Goal: Transaction & Acquisition: Subscribe to service/newsletter

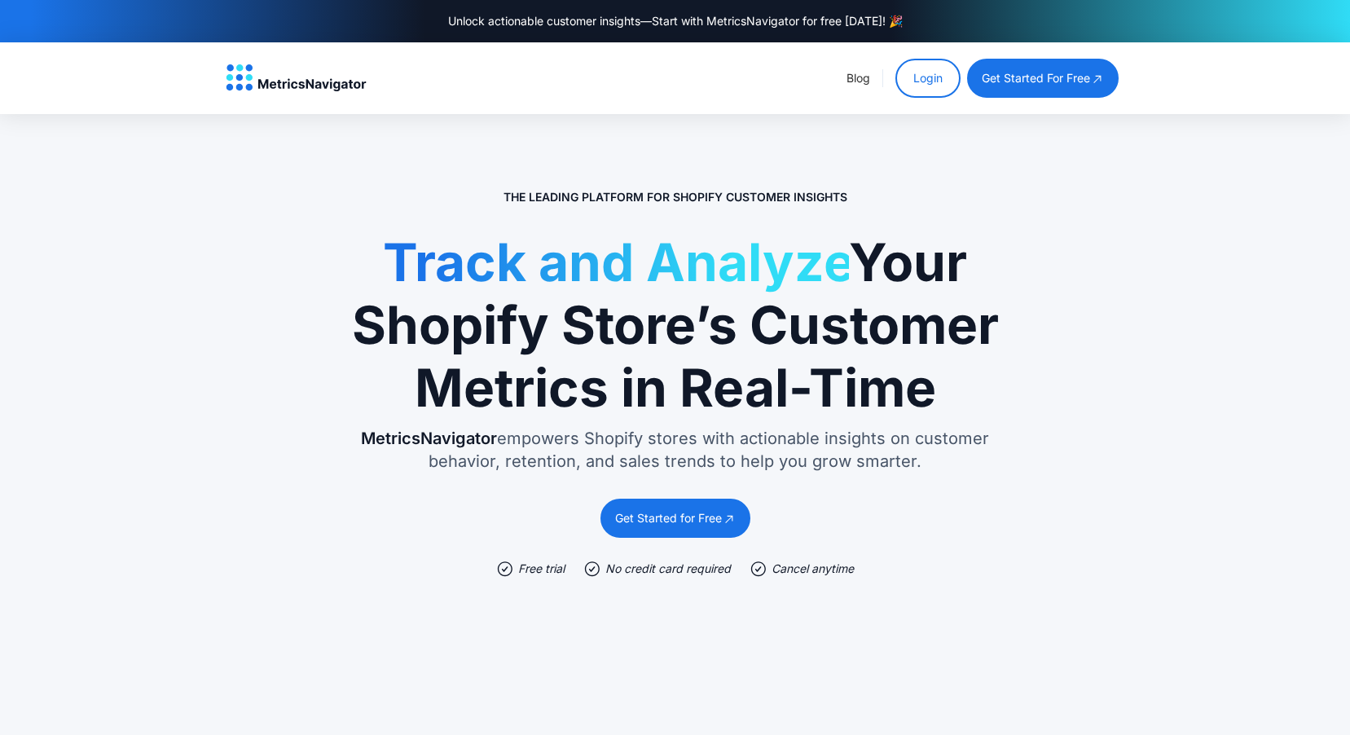
click at [649, 522] on div "Get Started for Free" at bounding box center [668, 518] width 107 height 16
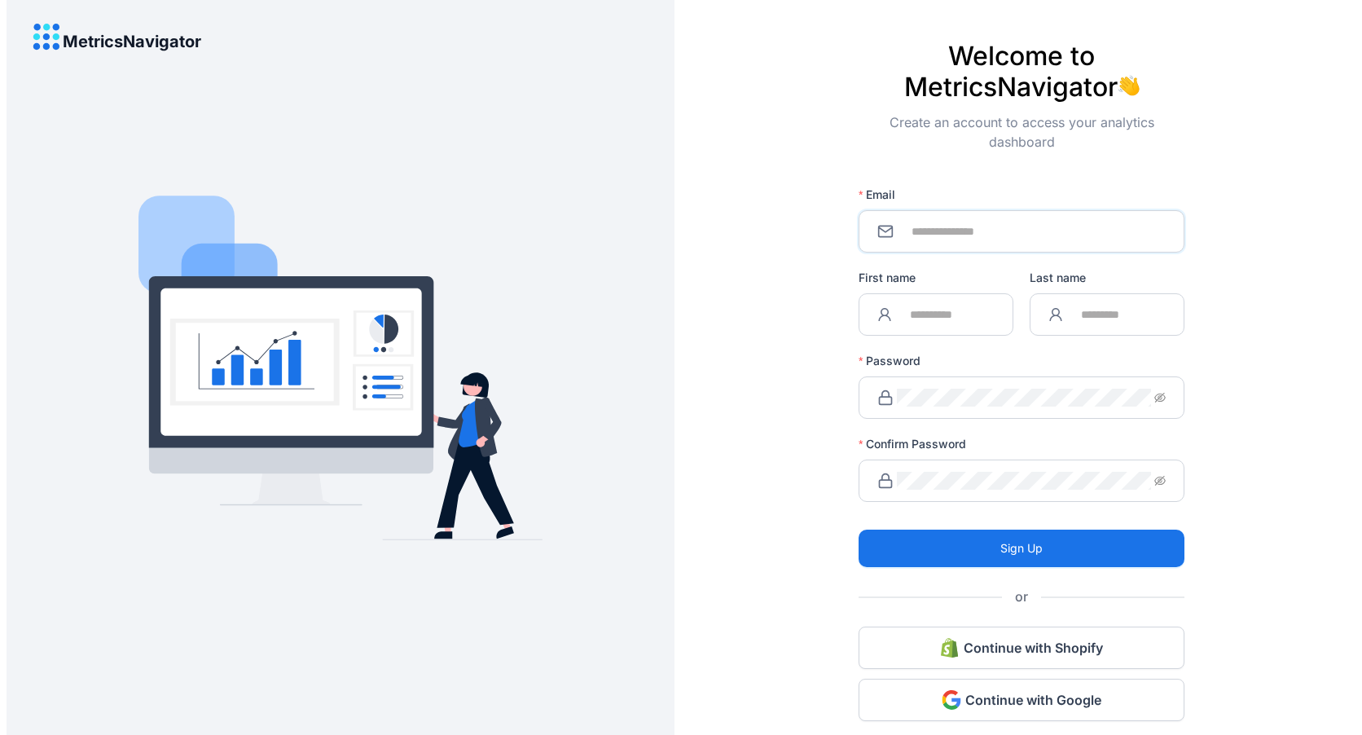
click at [961, 230] on input "Email" at bounding box center [1031, 231] width 269 height 18
type input "**********"
type input "******"
type input "***"
click at [956, 353] on div "Password" at bounding box center [1022, 364] width 326 height 24
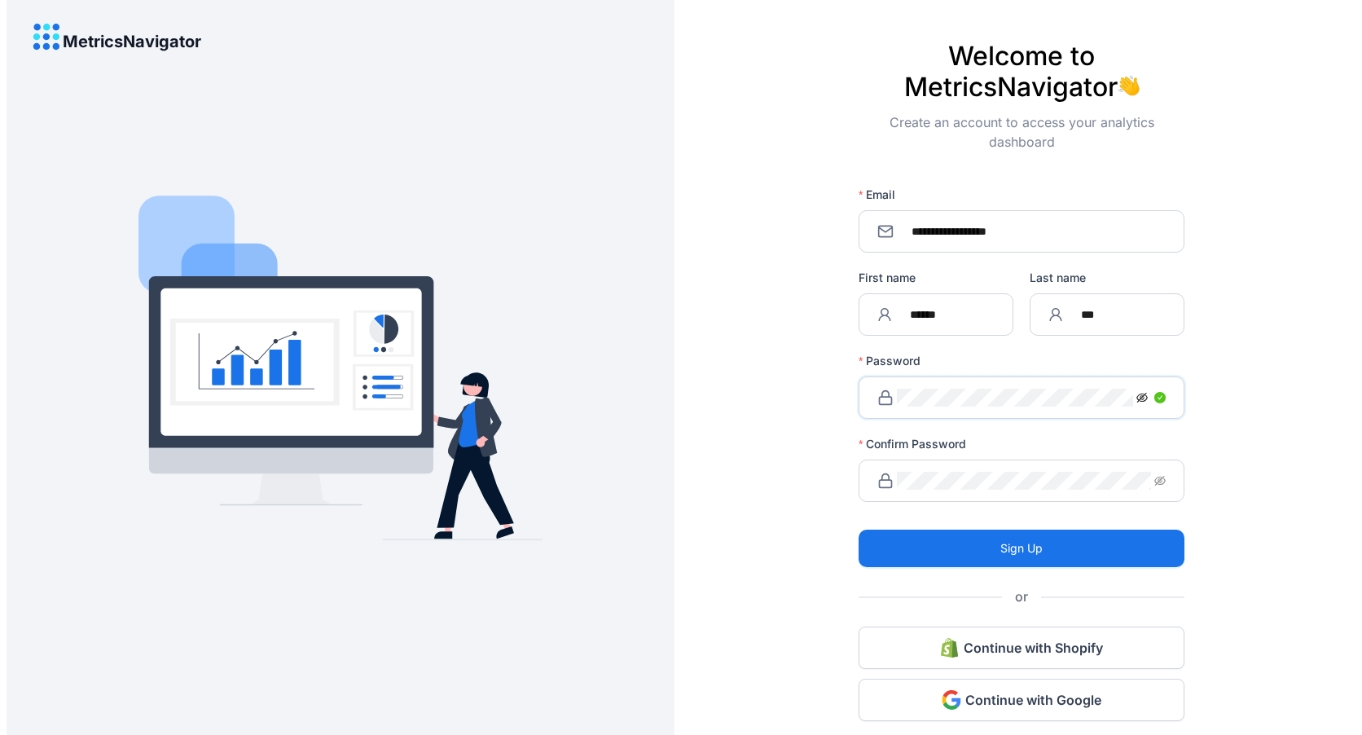
click at [1139, 398] on icon "eye-invisible" at bounding box center [1142, 398] width 11 height 10
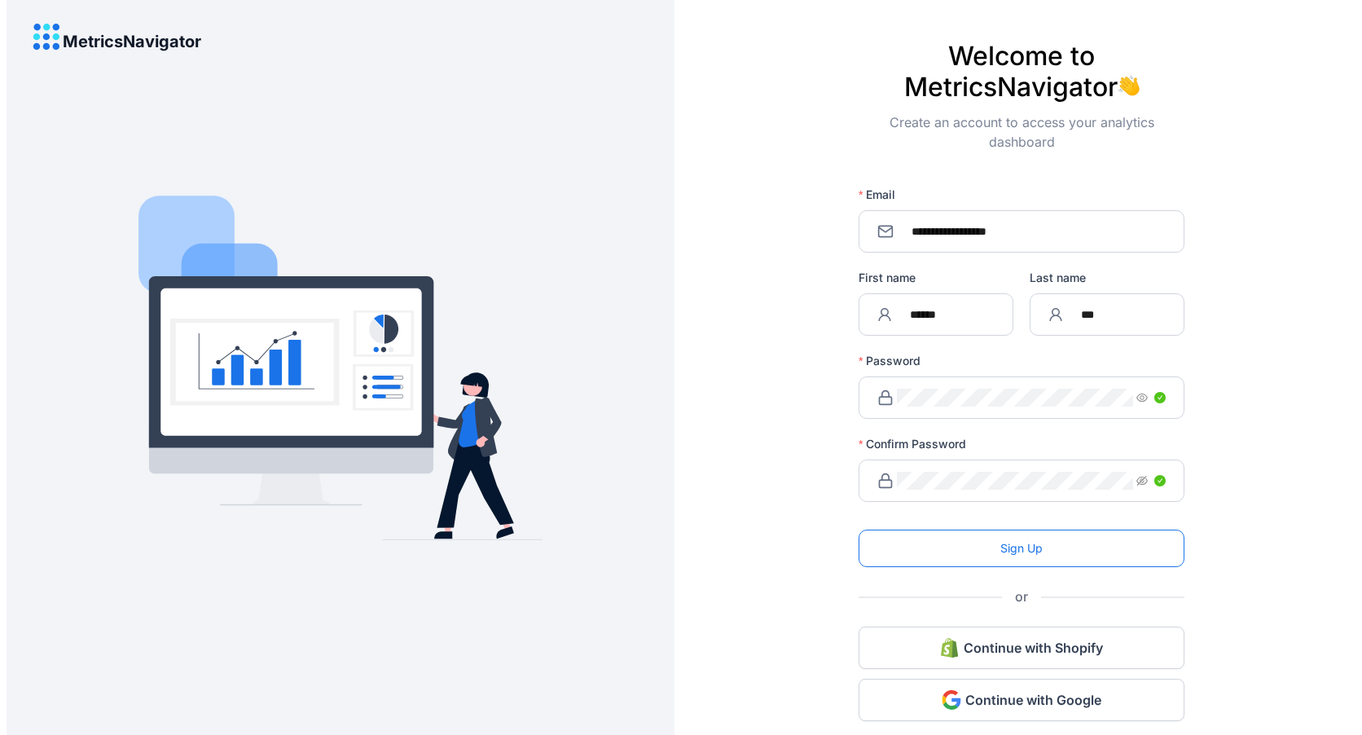
click at [1002, 546] on span "Sign Up" at bounding box center [1021, 548] width 42 height 18
click at [980, 554] on button "Sign Up" at bounding box center [1022, 548] width 326 height 37
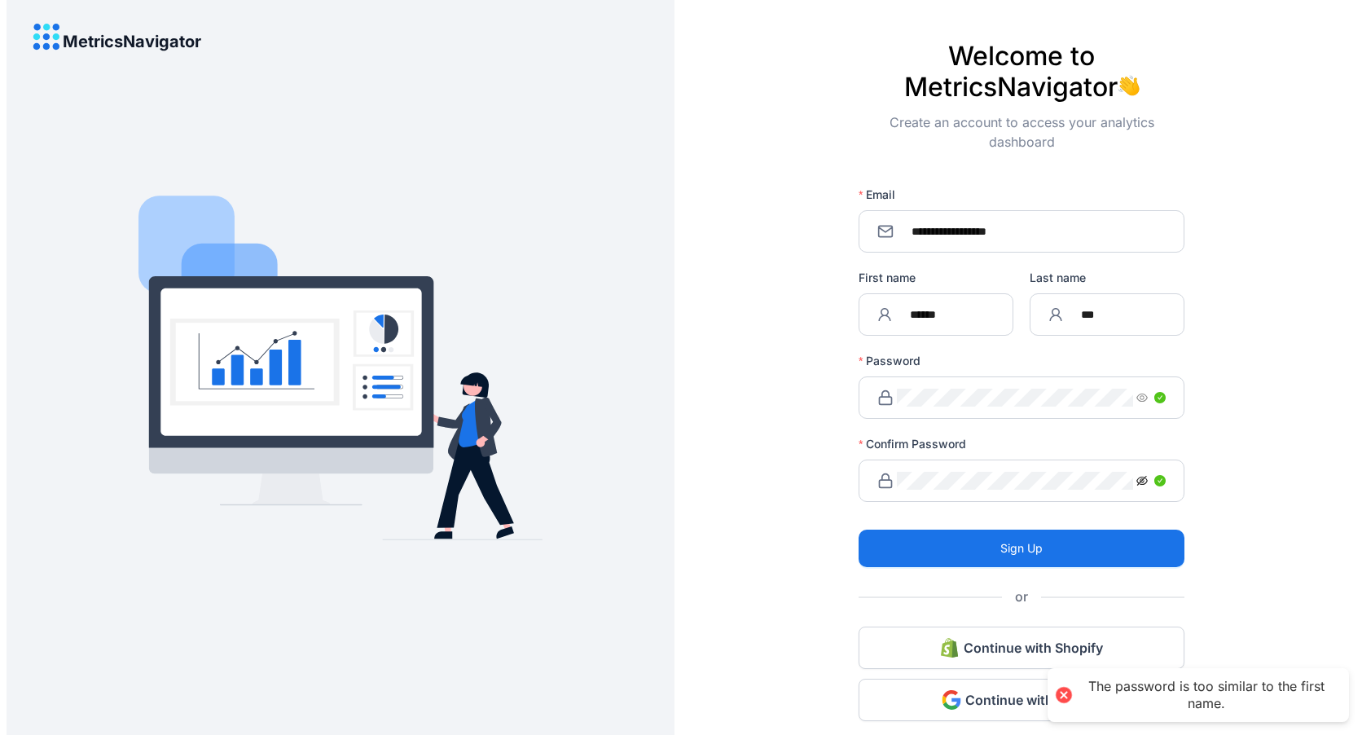
click at [1139, 480] on icon "eye-invisible" at bounding box center [1142, 481] width 11 height 10
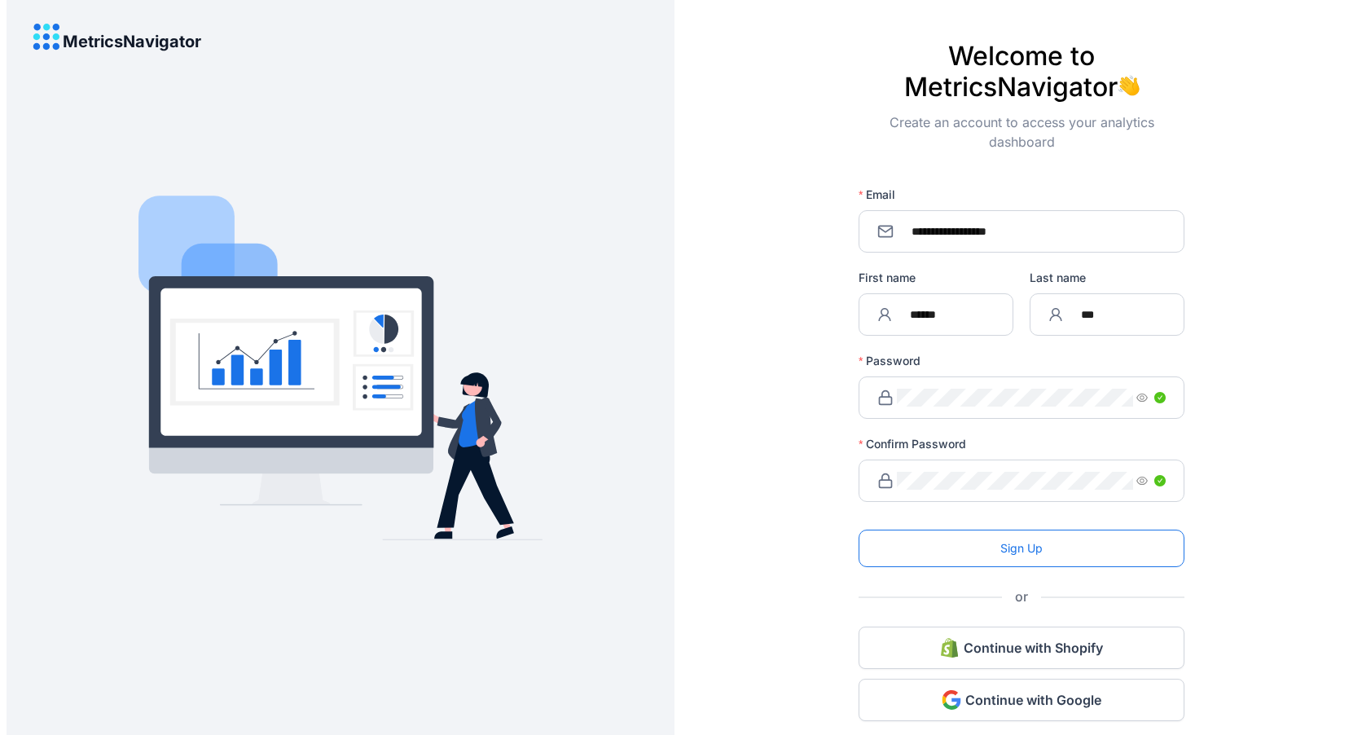
click at [1031, 548] on span "Sign Up" at bounding box center [1021, 548] width 42 height 18
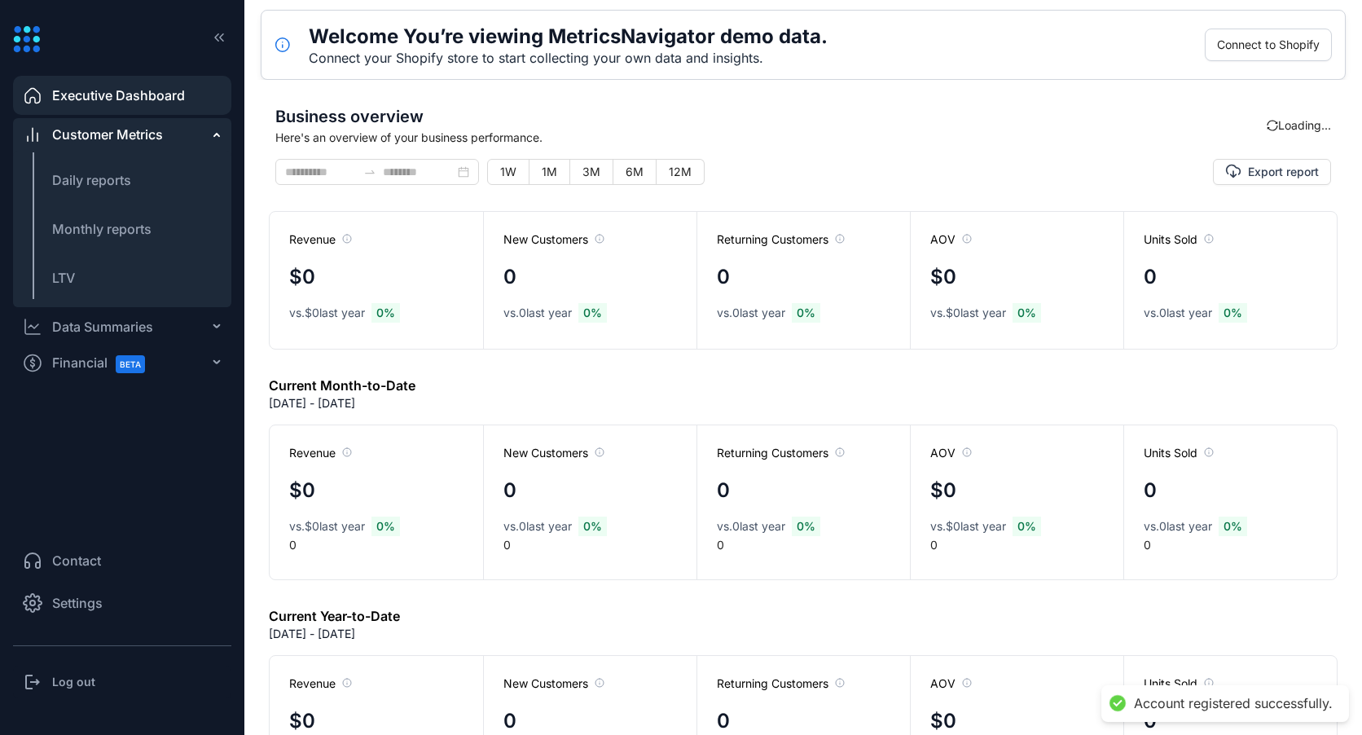
type input "**********"
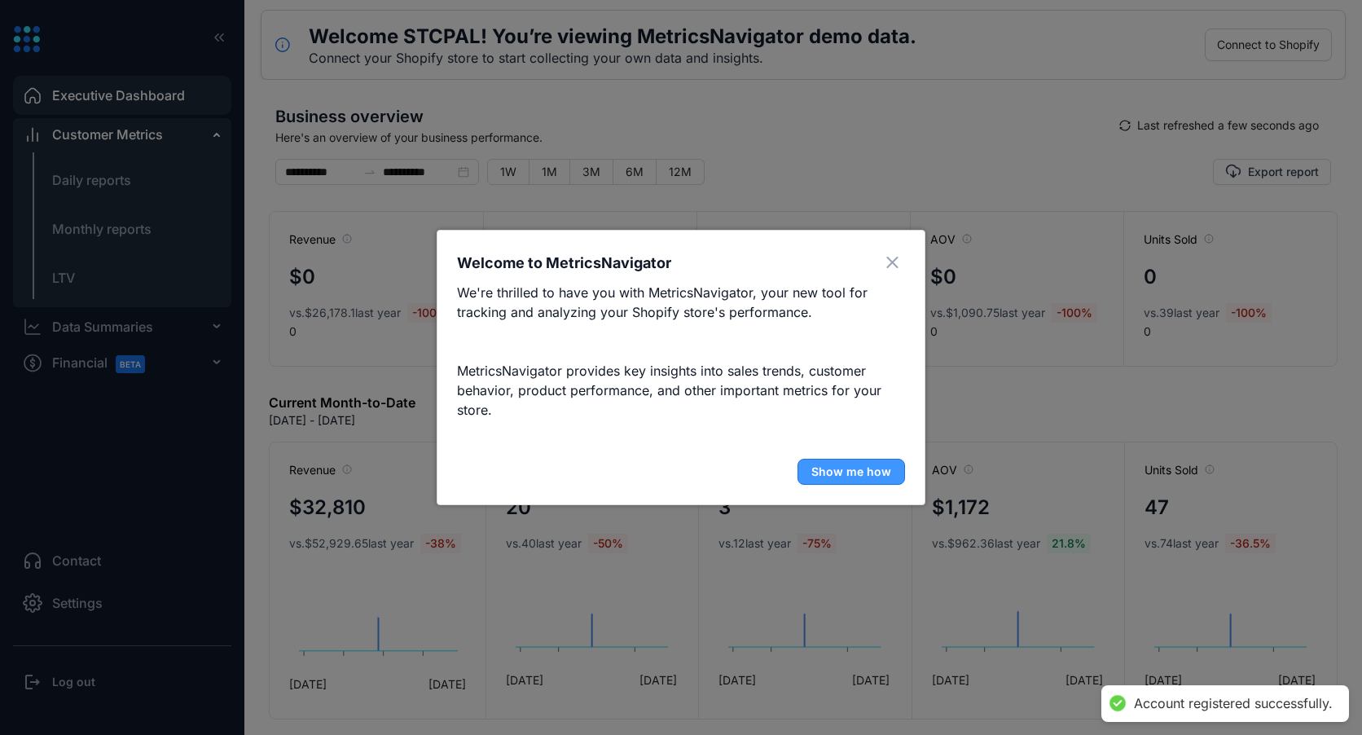
click at [847, 468] on span "Show me how" at bounding box center [851, 472] width 80 height 16
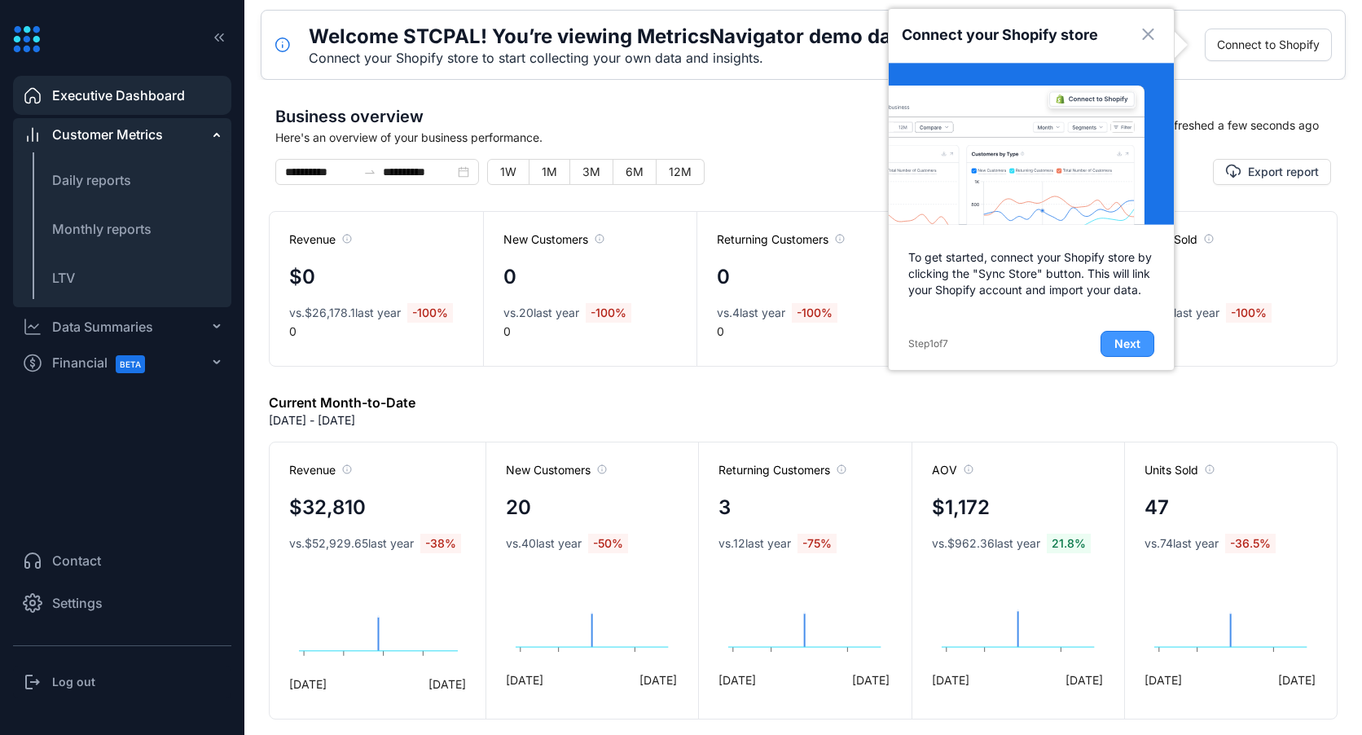
click at [1127, 347] on span "Next" at bounding box center [1128, 344] width 26 height 16
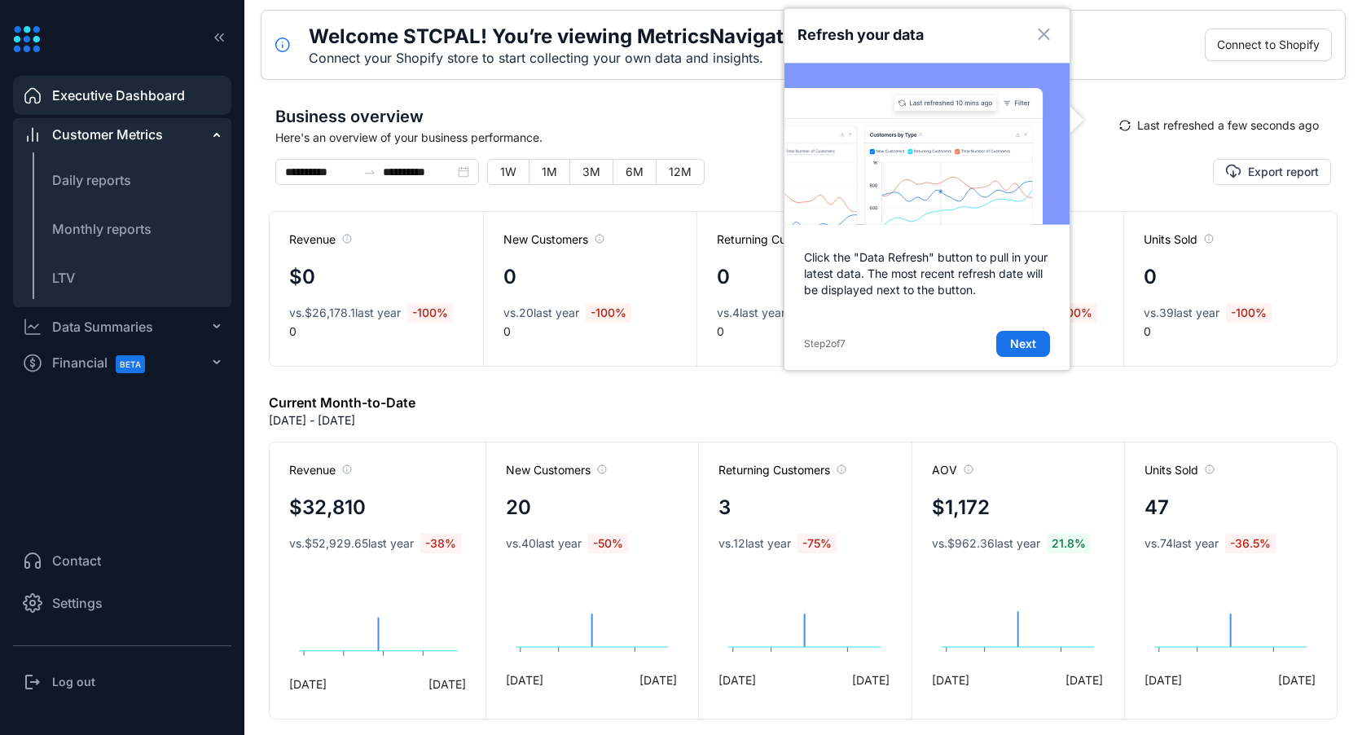
scroll to position [7, 0]
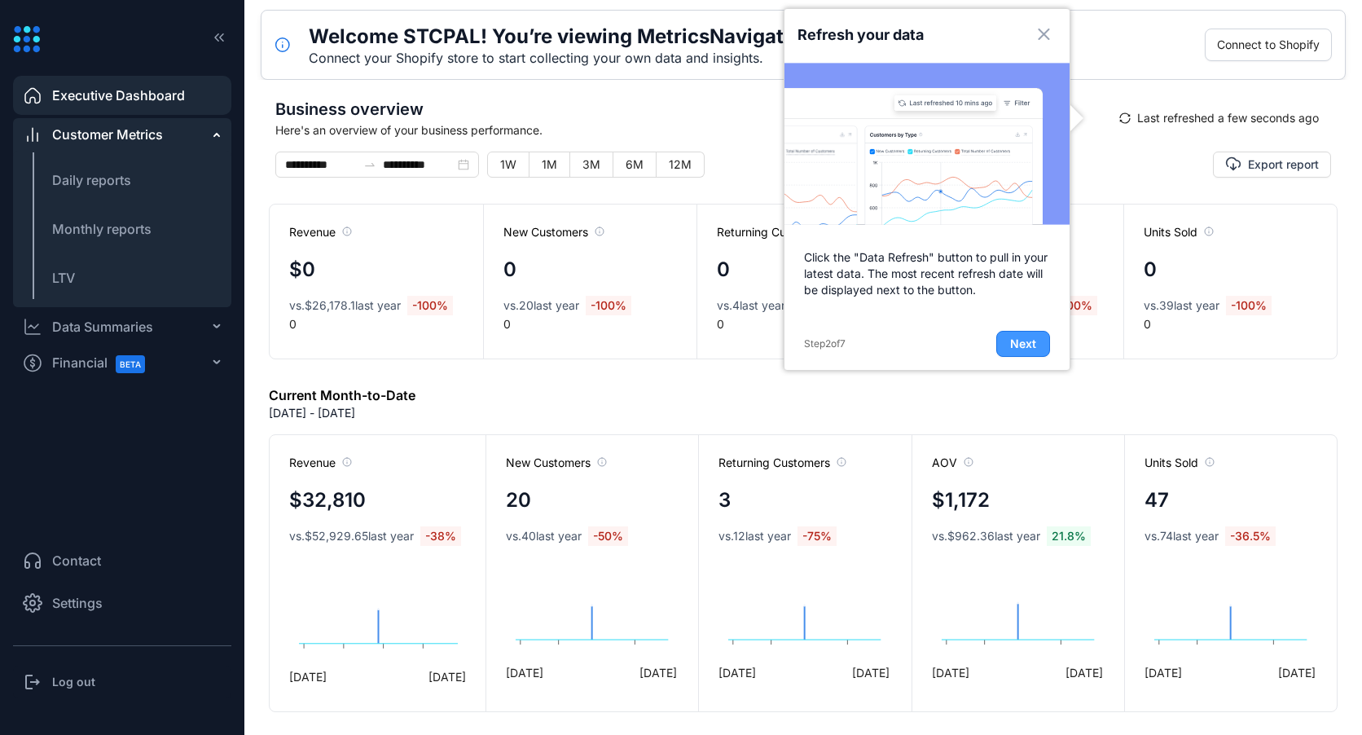
click at [1019, 347] on span "Next" at bounding box center [1023, 344] width 26 height 16
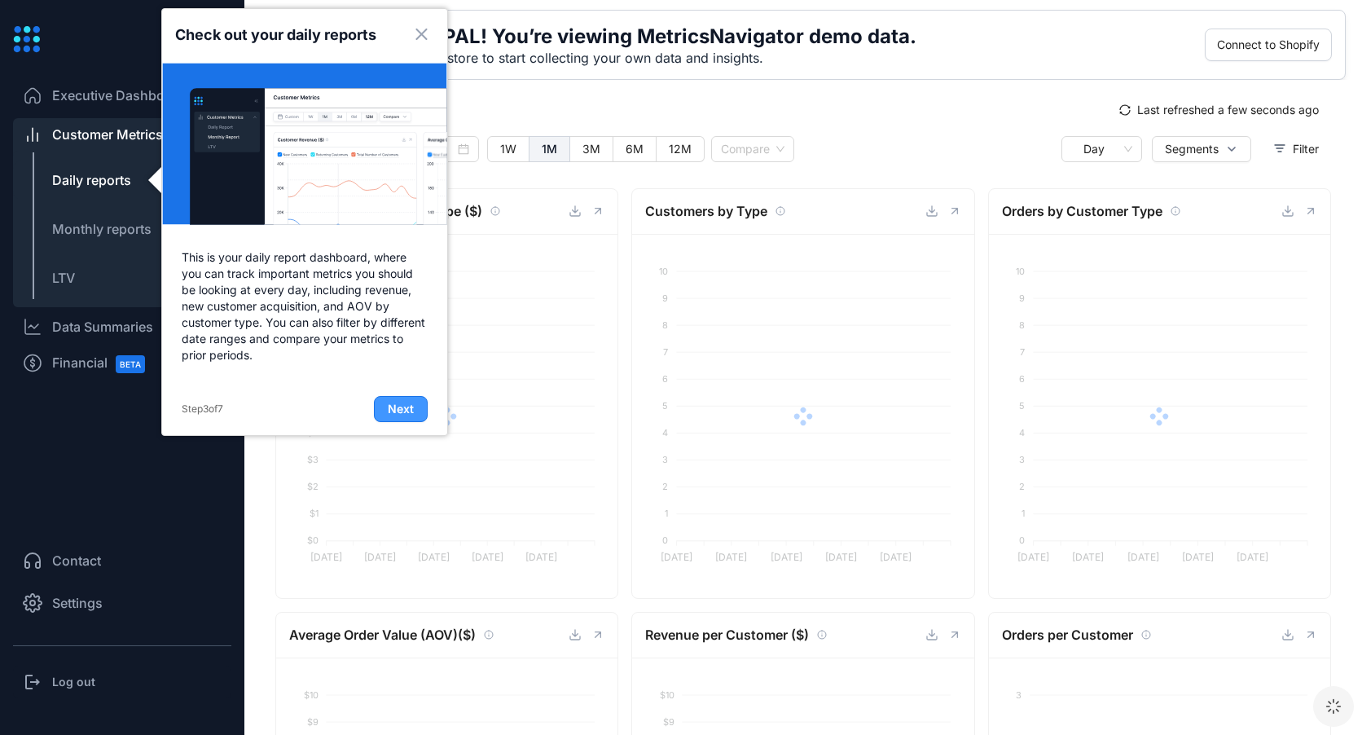
click at [403, 412] on span "Next" at bounding box center [401, 409] width 26 height 16
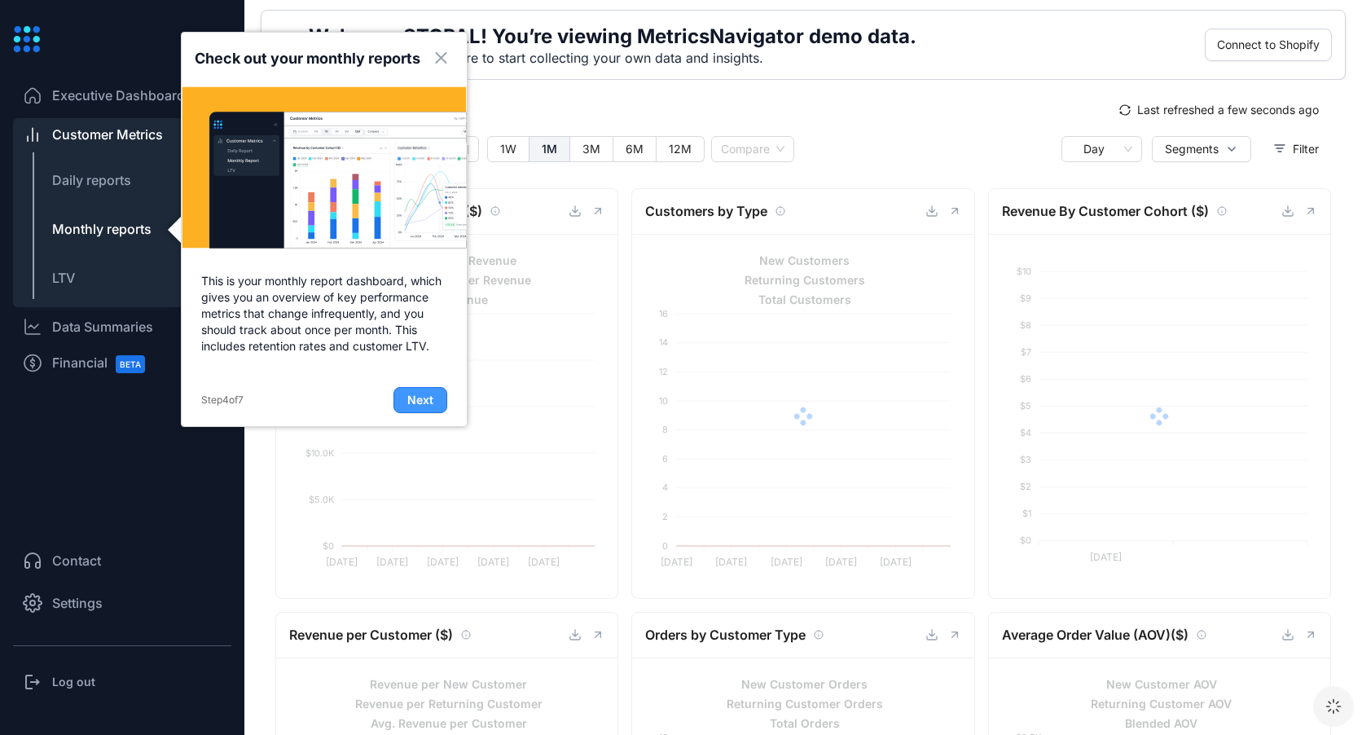
click at [409, 410] on button "Next" at bounding box center [421, 400] width 54 height 26
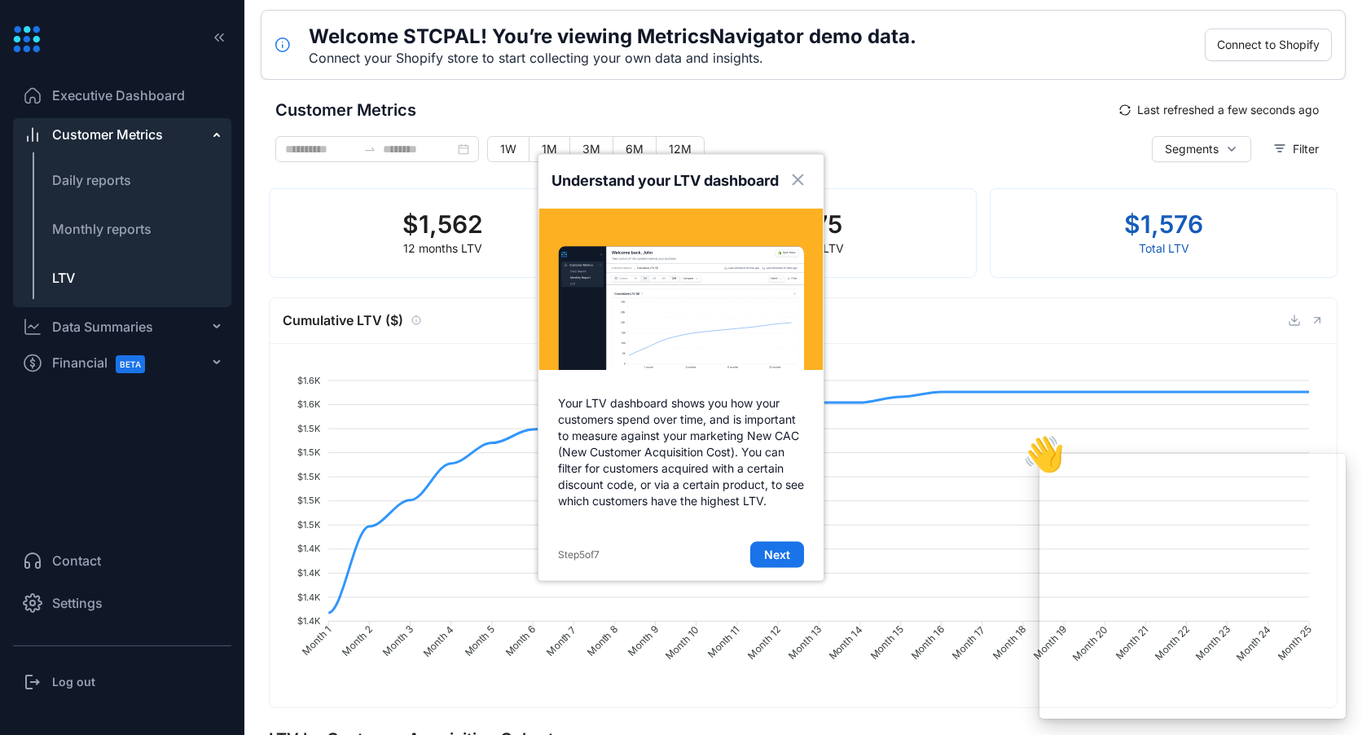
click at [105, 94] on span "Executive Dashboard" at bounding box center [118, 96] width 133 height 20
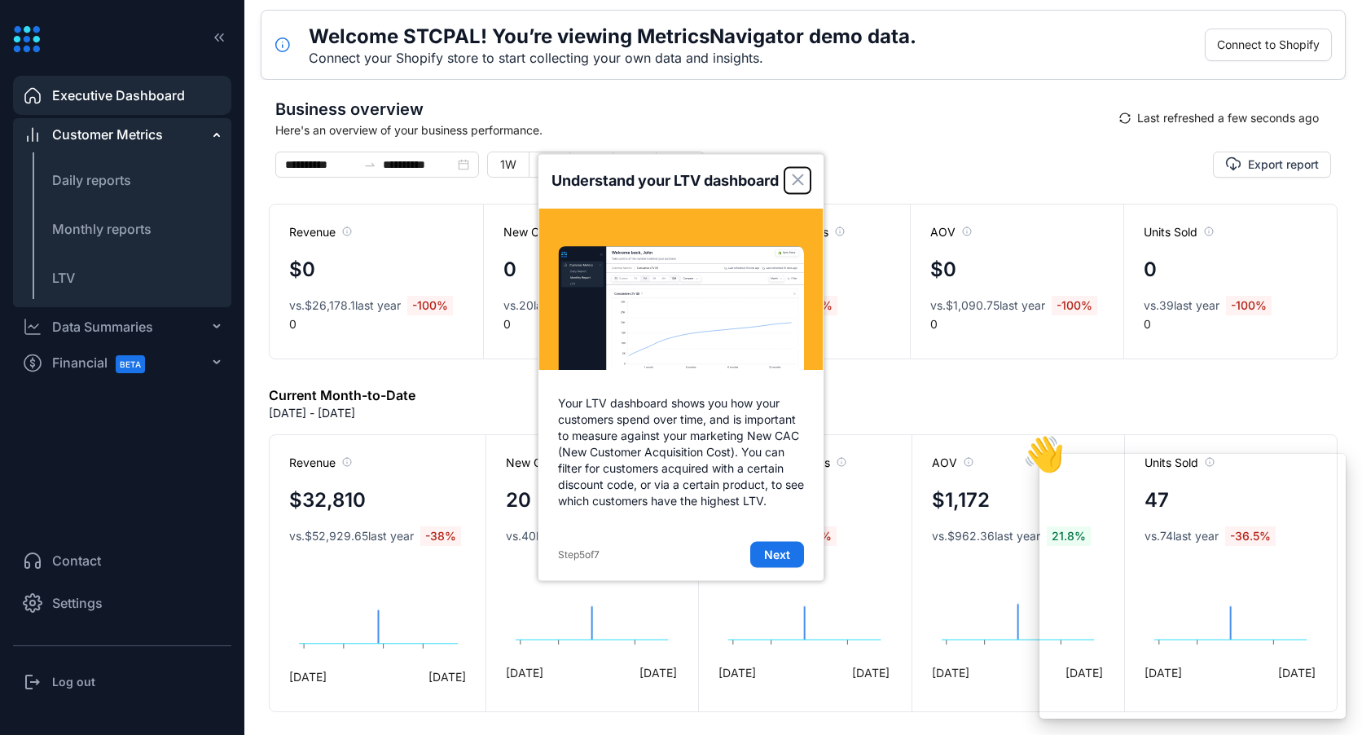
click at [803, 178] on icon "Close" at bounding box center [798, 179] width 12 height 11
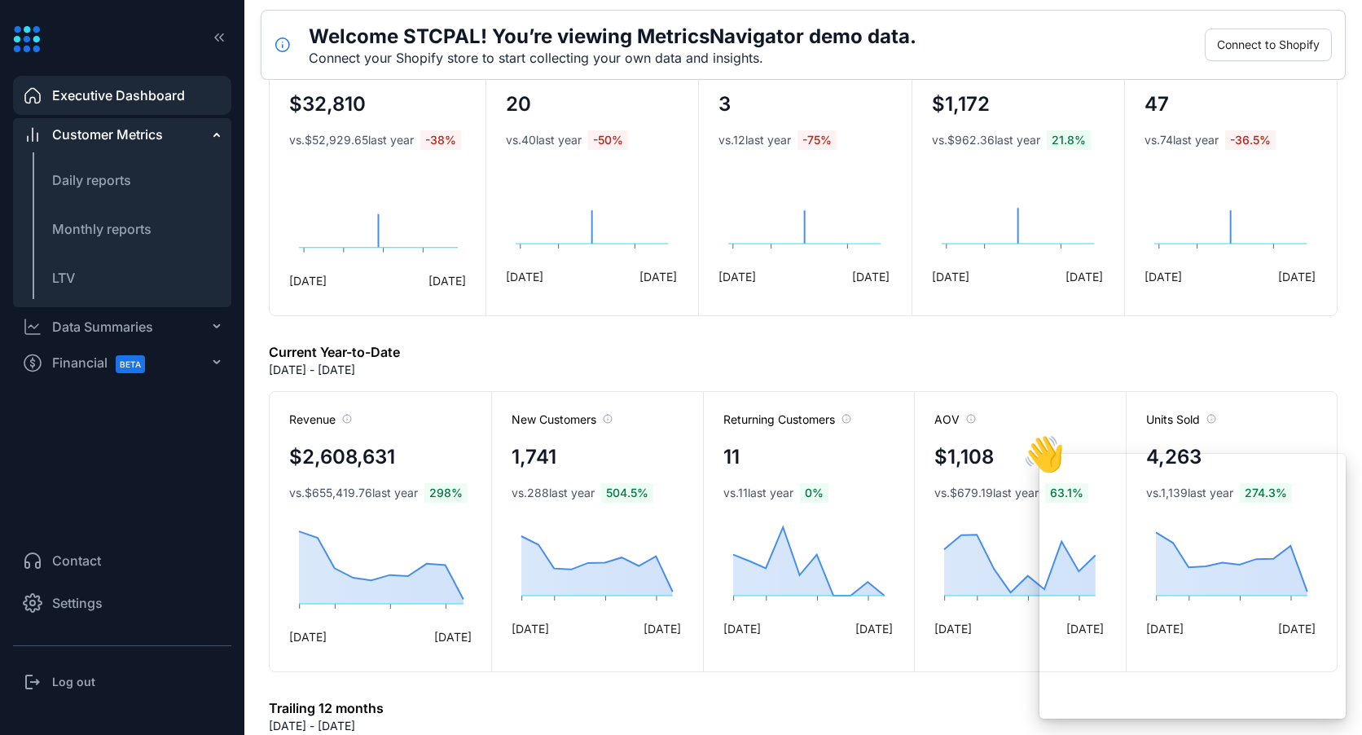
scroll to position [407, 0]
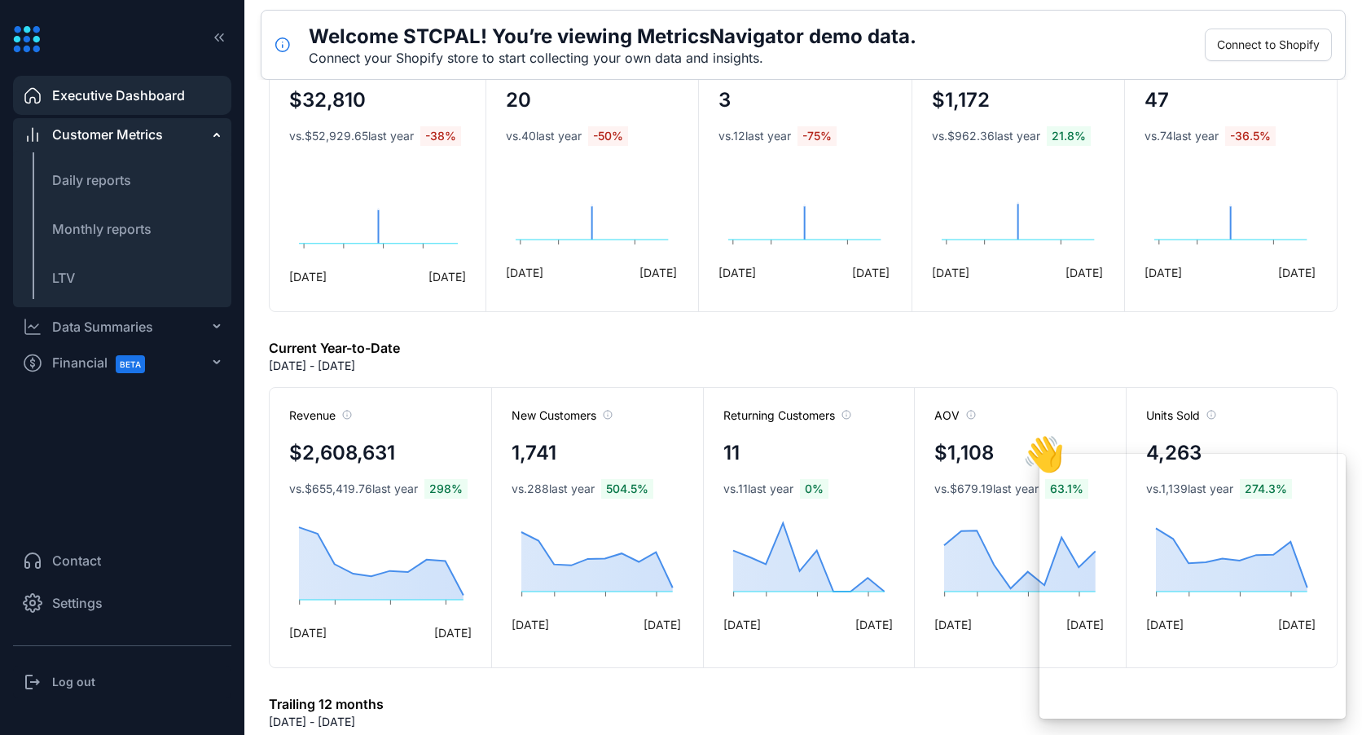
click at [113, 99] on span "Executive Dashboard" at bounding box center [118, 96] width 133 height 20
click at [402, 52] on div "Connect your Shopify store to start collecting your own data and insights." at bounding box center [613, 58] width 608 height 16
click at [517, 34] on h5 "Welcome STCPAL! You’re viewing MetricsNavigator demo data." at bounding box center [613, 37] width 608 height 26
click at [1268, 49] on span "Connect to Shopify" at bounding box center [1268, 45] width 103 height 18
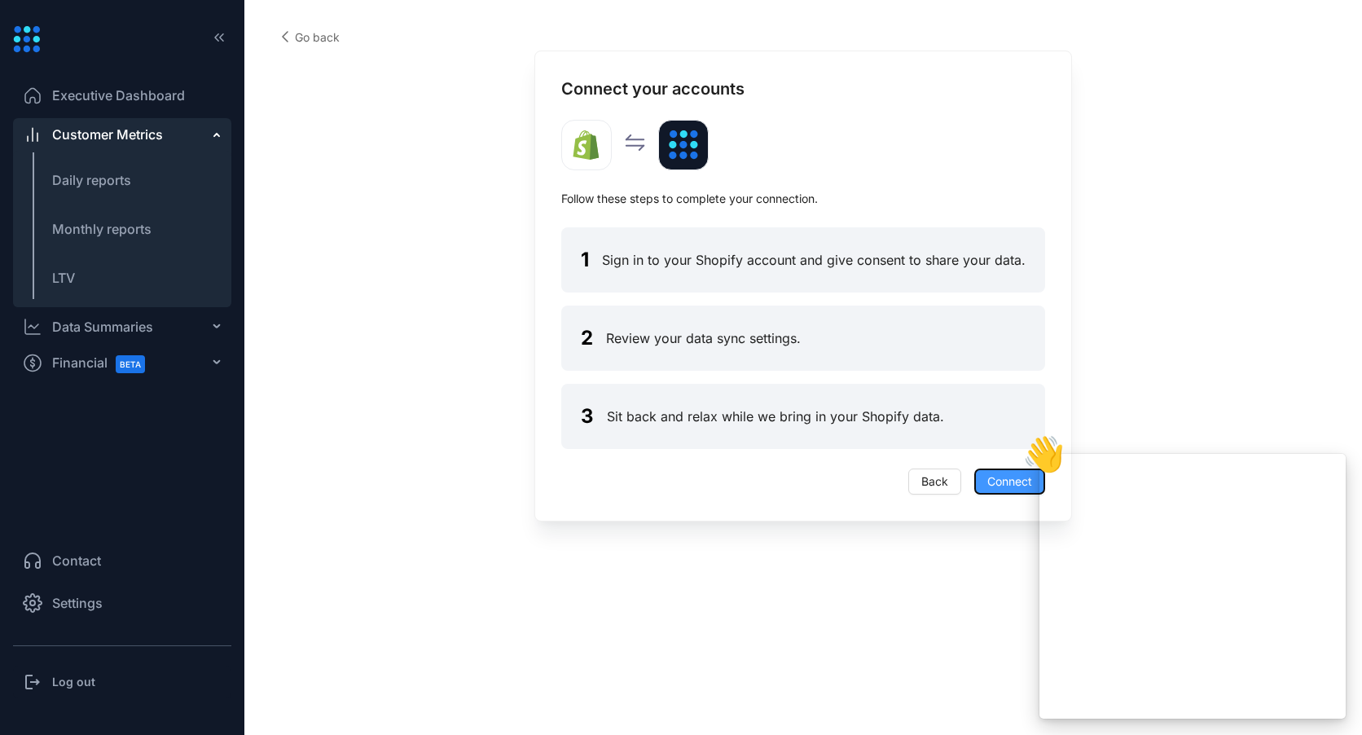
click at [994, 481] on span "Connect" at bounding box center [1009, 482] width 45 height 18
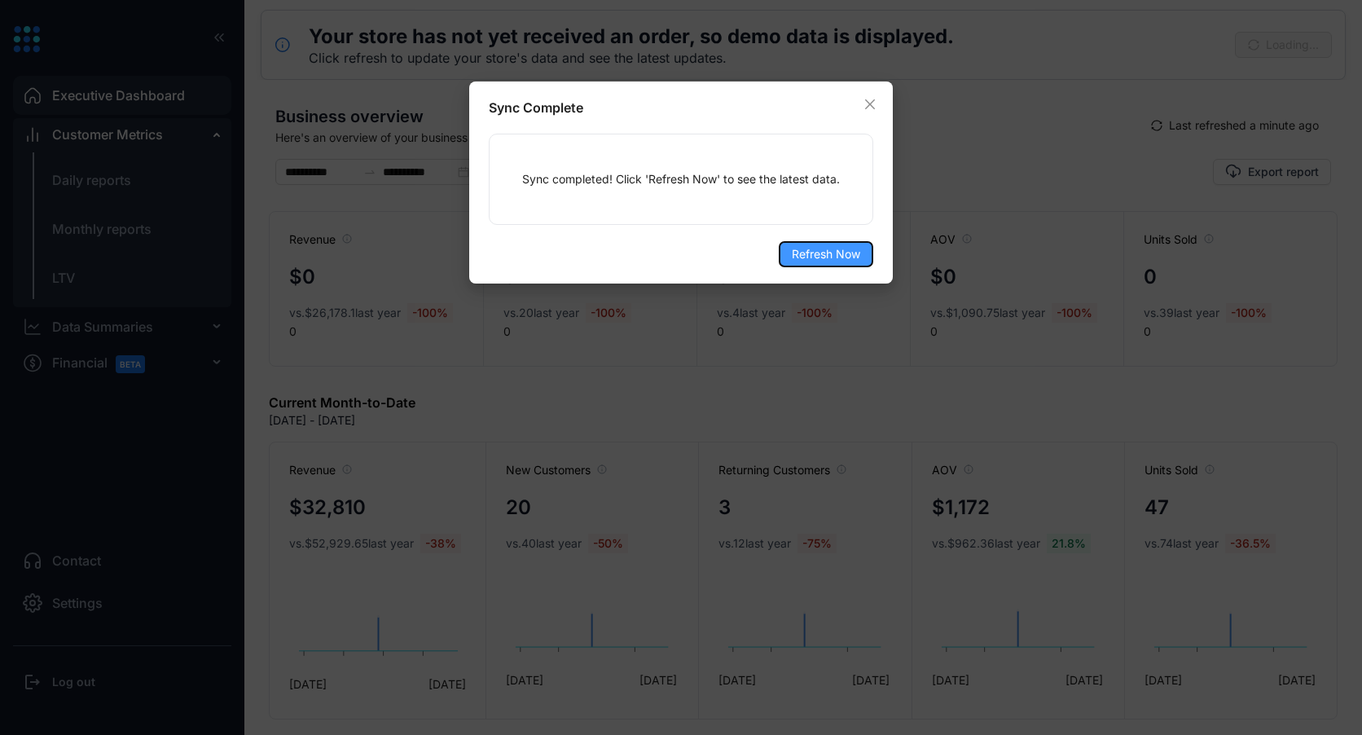
click at [826, 249] on span "Refresh Now" at bounding box center [826, 254] width 68 height 18
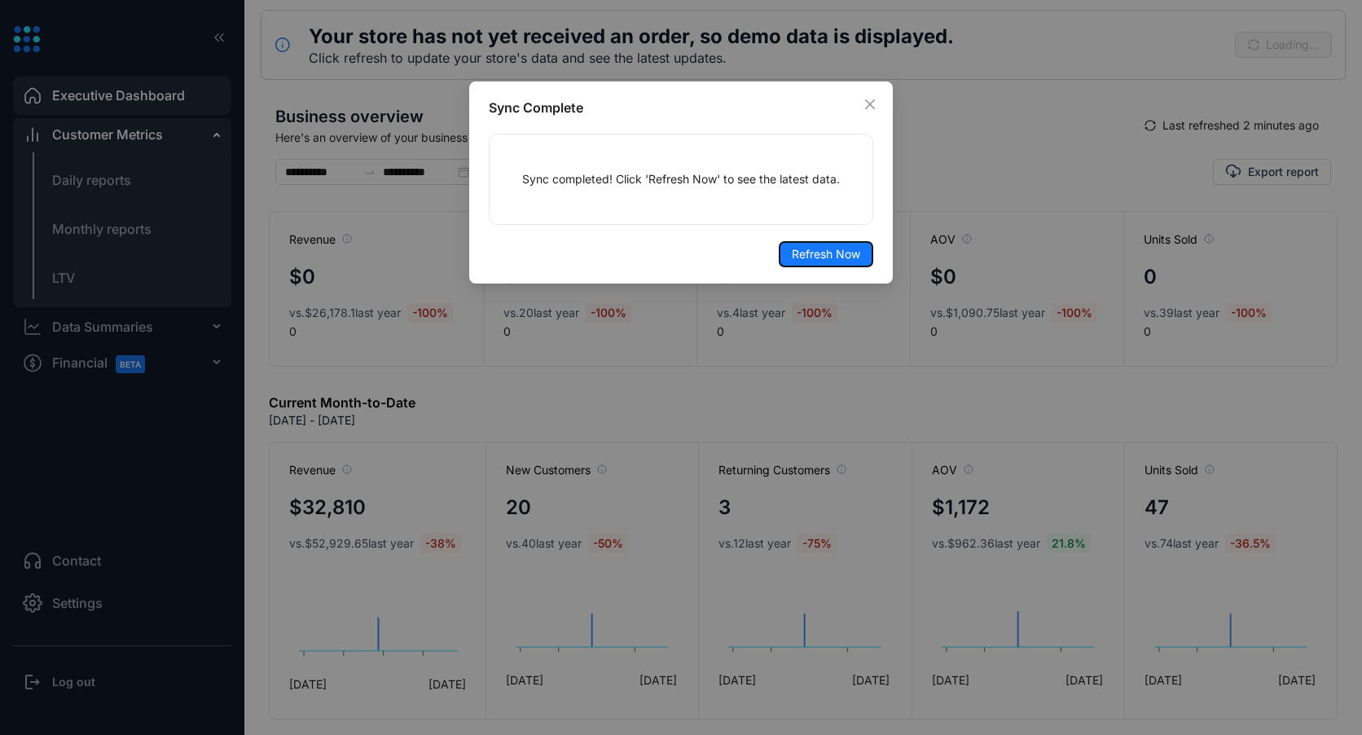
click at [826, 249] on span "Refresh Now" at bounding box center [826, 254] width 68 height 18
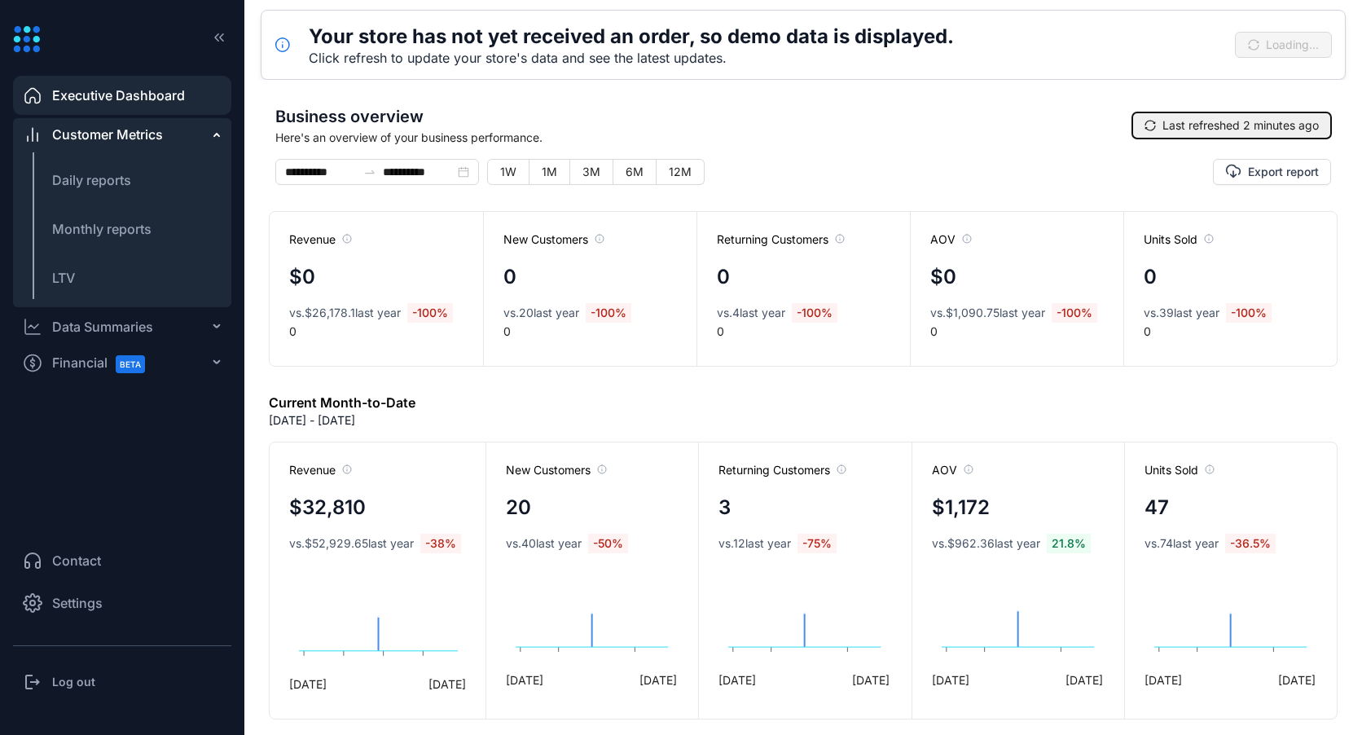
click at [1264, 124] on span "Last refreshed 2 minutes ago" at bounding box center [1241, 126] width 156 height 18
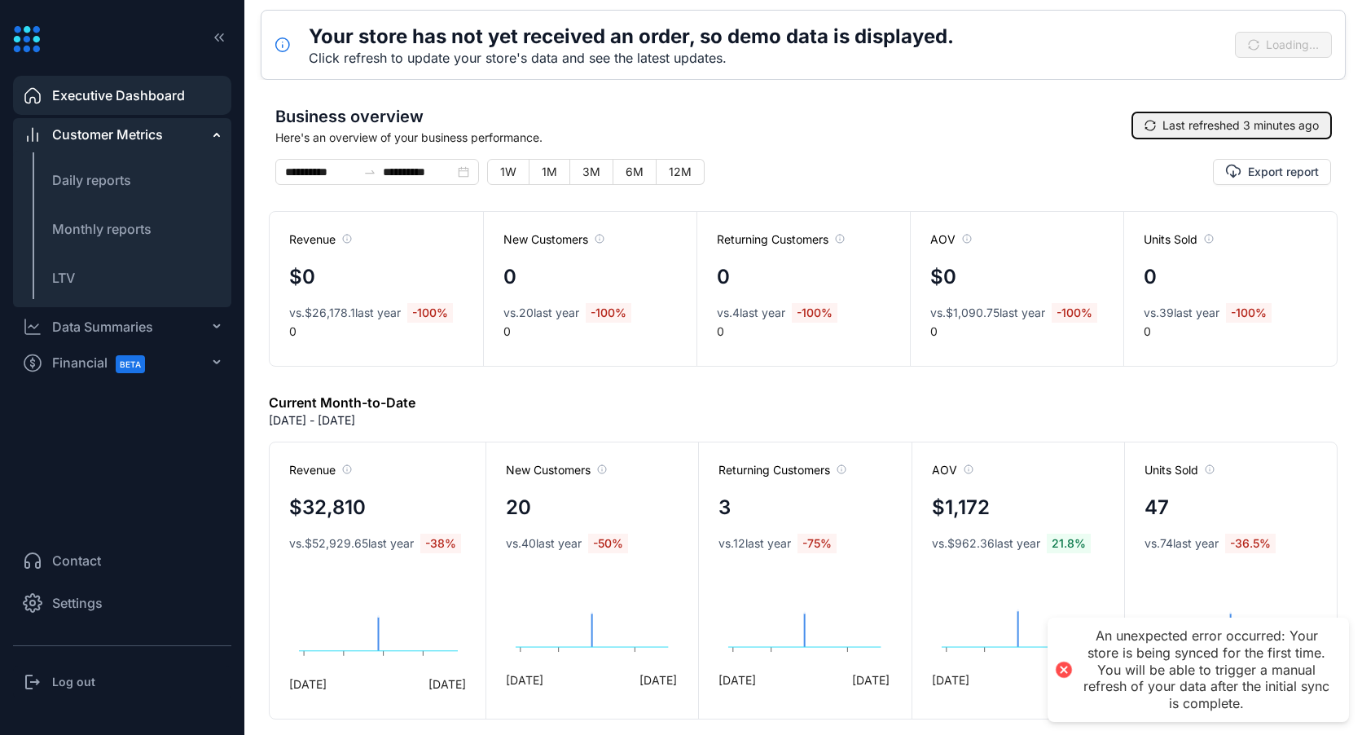
click at [1136, 125] on button "Last refreshed 3 minutes ago" at bounding box center [1231, 125] width 199 height 26
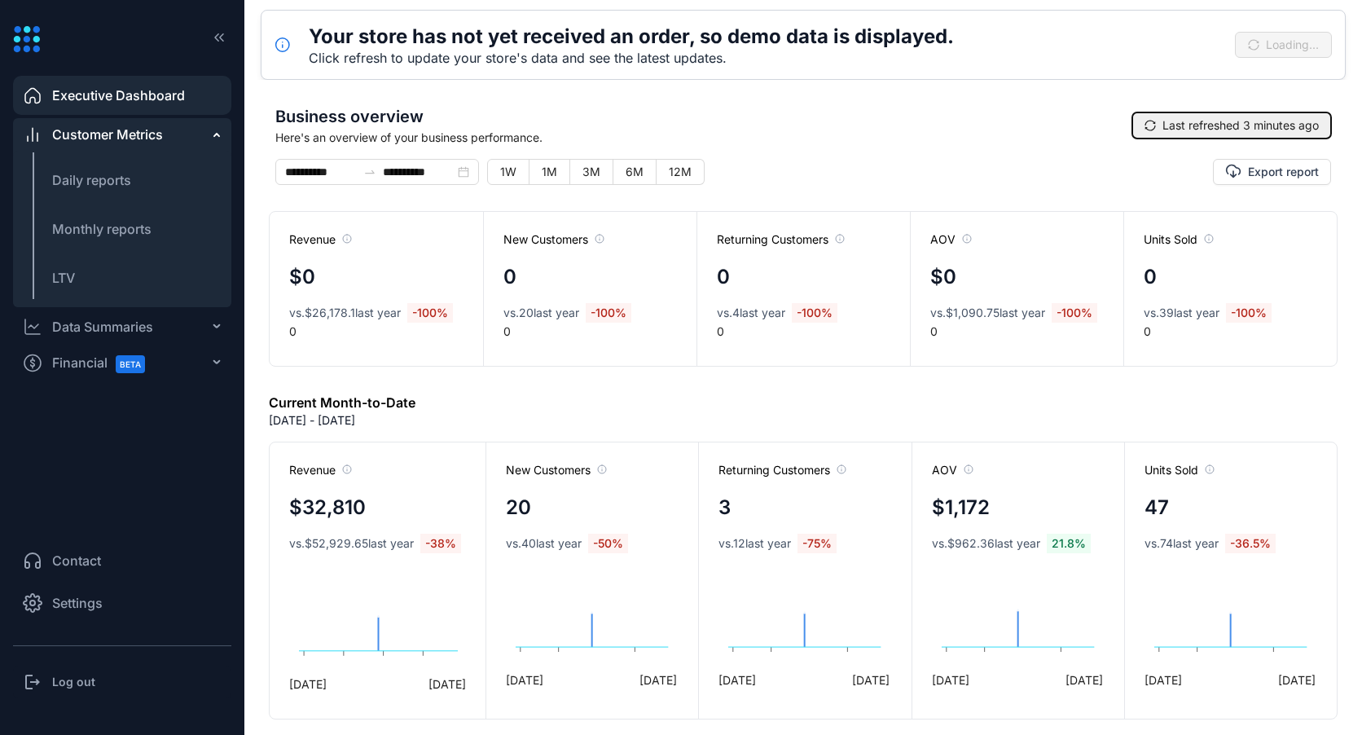
click at [1145, 125] on icon "sync" at bounding box center [1150, 125] width 11 height 11
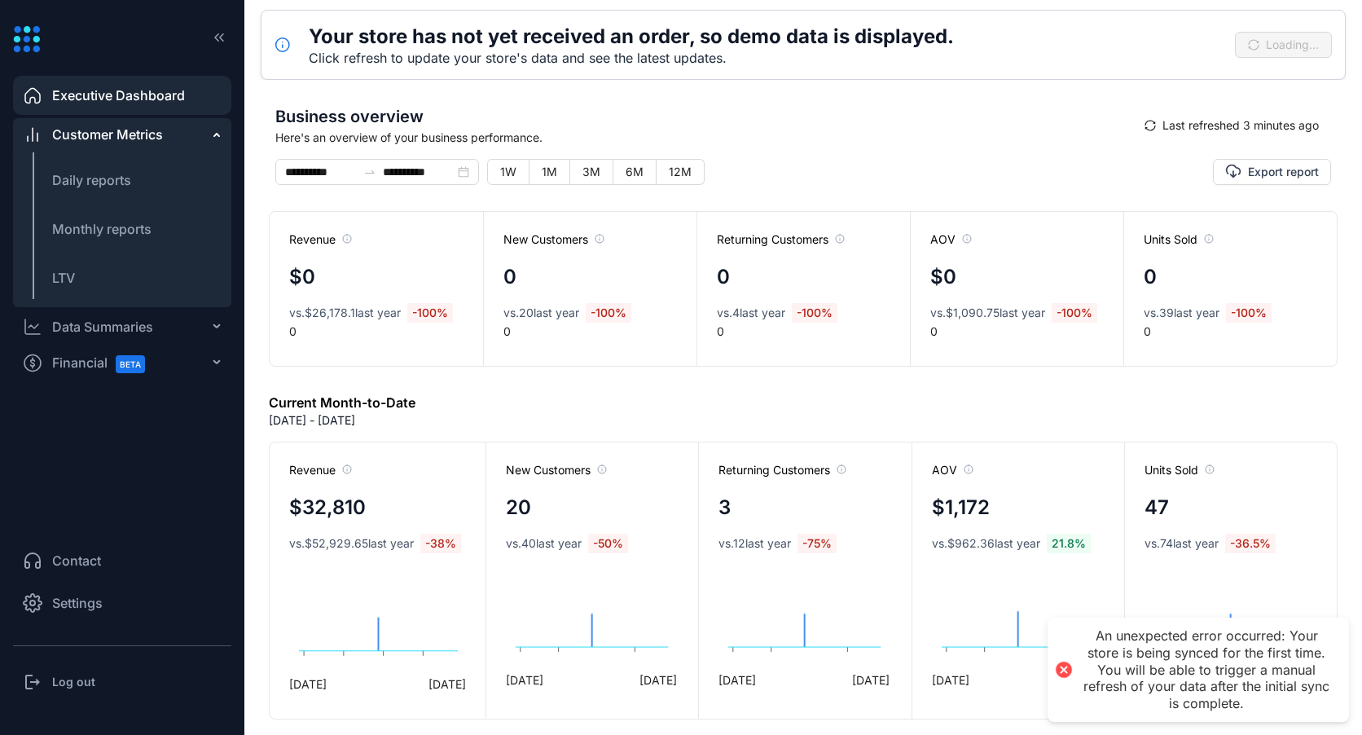
click at [664, 113] on span "Business overview" at bounding box center [703, 116] width 857 height 24
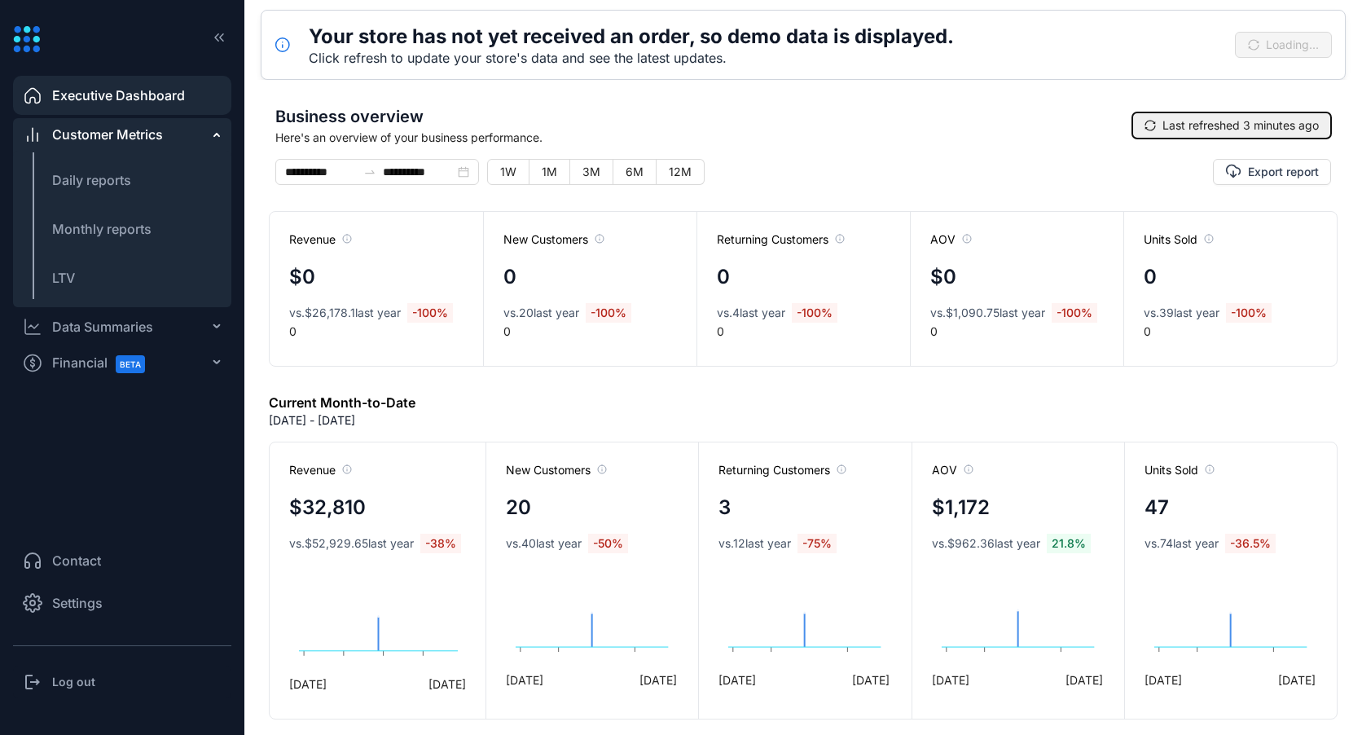
click at [1251, 126] on span "Last refreshed 3 minutes ago" at bounding box center [1241, 126] width 156 height 18
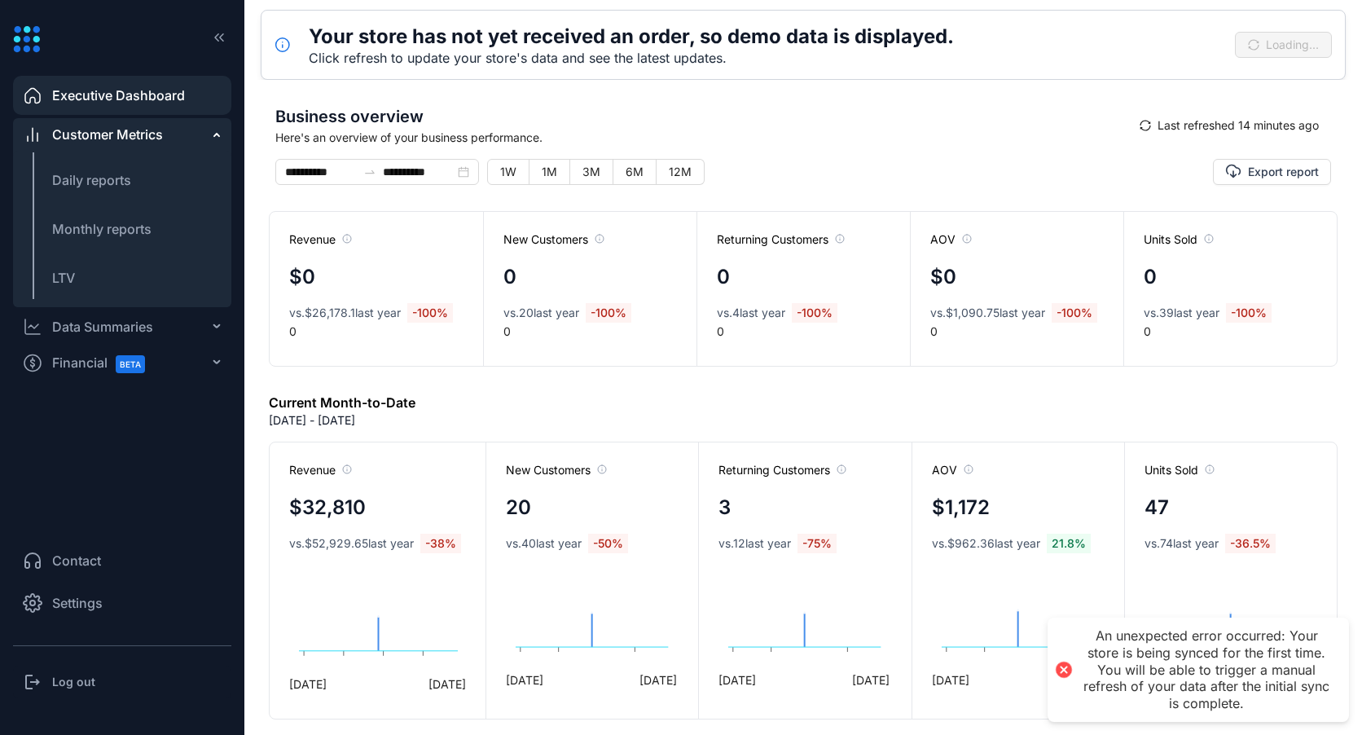
click at [1105, 669] on div "An unexpected error occurred: Your store is being synced for the first time. Yo…" at bounding box center [1206, 669] width 253 height 85
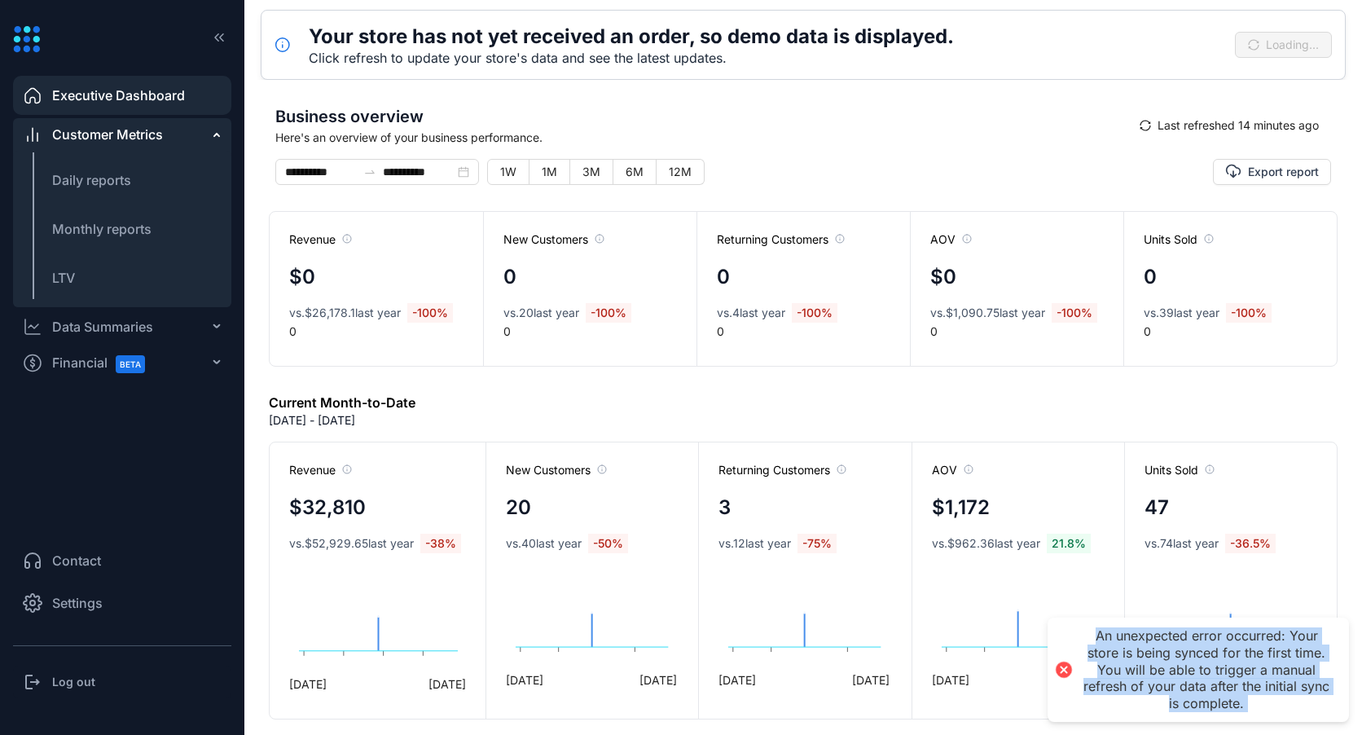
click at [1105, 669] on div "An unexpected error occurred: Your store is being synced for the first time. Yo…" at bounding box center [1206, 669] width 253 height 85
copy div "An unexpected error occurred: Your store is being synced for the first time. Yo…"
